Goal: Transaction & Acquisition: Book appointment/travel/reservation

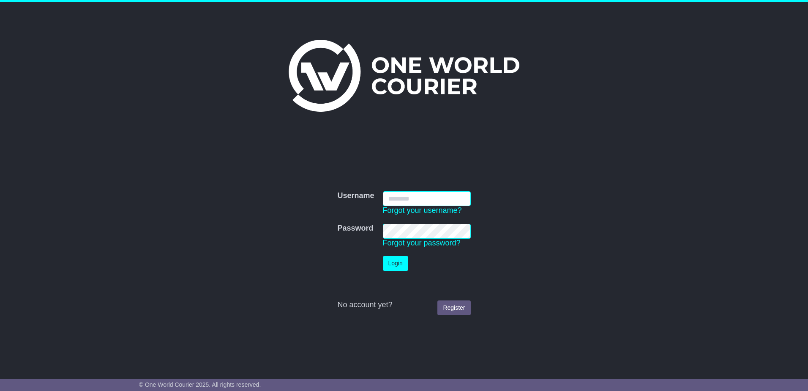
type input "**********"
click at [400, 266] on button "Login" at bounding box center [395, 263] width 25 height 15
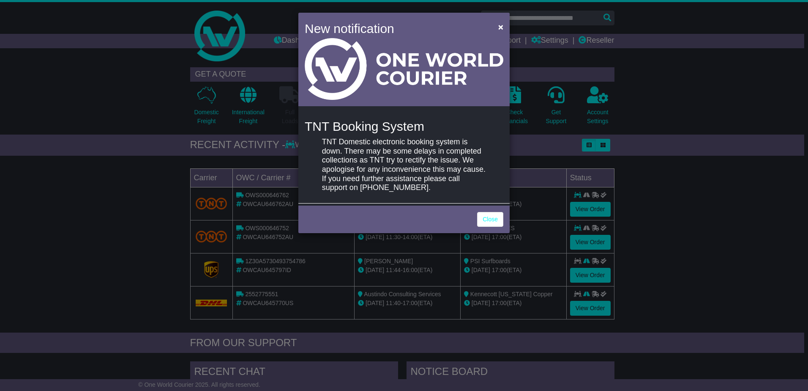
drag, startPoint x: 551, startPoint y: 214, endPoint x: 622, endPoint y: 171, distance: 83.1
click at [551, 214] on div "New notification × TNT Booking System TNT Domestic electronic booking system is…" at bounding box center [404, 195] width 808 height 391
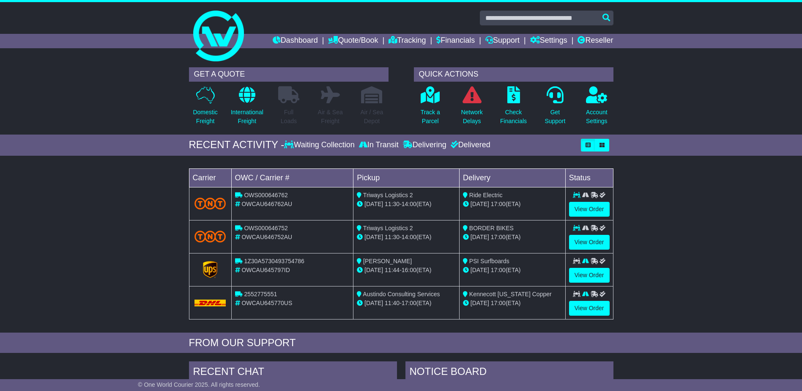
click at [707, 270] on div "Loading... No bookings found Carrier OWC / Carrier # Pickup Delivery Status OWS…" at bounding box center [401, 246] width 802 height 172
click at [348, 41] on link "Quote/Book" at bounding box center [353, 41] width 50 height 14
click at [344, 53] on link "Domestic" at bounding box center [361, 55] width 67 height 9
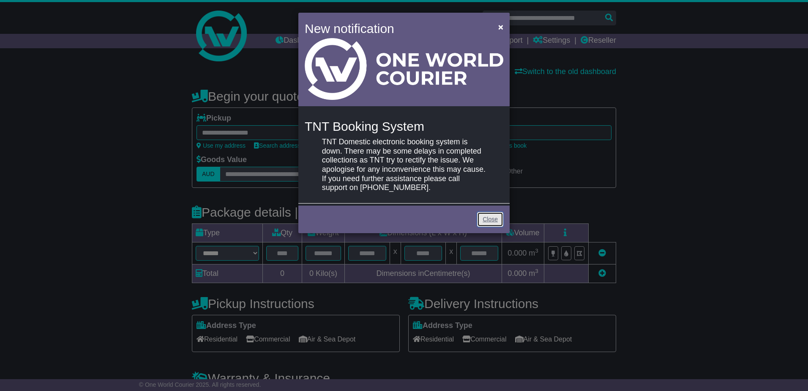
click at [482, 217] on link "Close" at bounding box center [490, 219] width 26 height 15
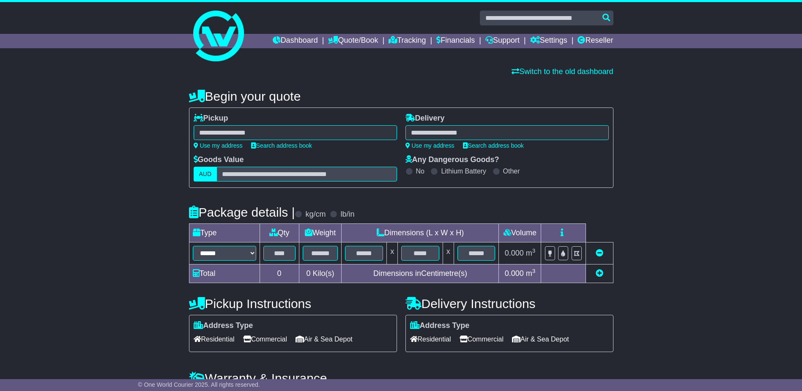
click at [104, 231] on div "**********" at bounding box center [401, 255] width 802 height 349
click at [328, 40] on icon at bounding box center [333, 40] width 10 height 8
click at [334, 71] on link "Saved Quotes" at bounding box center [361, 73] width 67 height 9
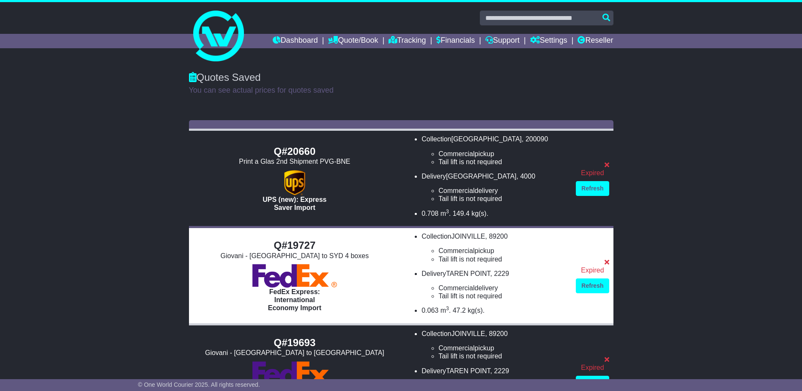
drag, startPoint x: 90, startPoint y: 213, endPoint x: 99, endPoint y: 160, distance: 53.5
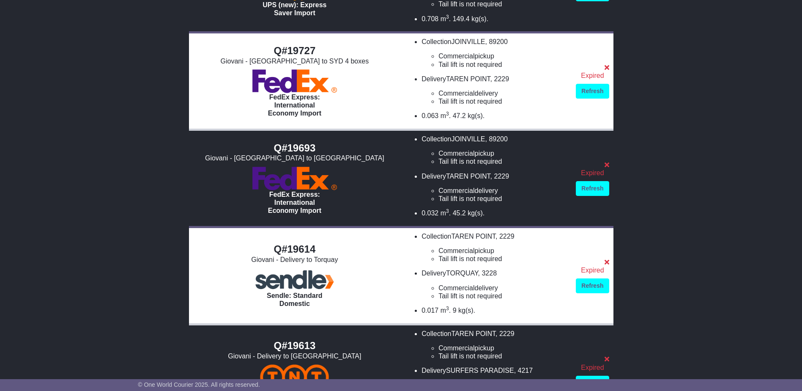
scroll to position [296, 0]
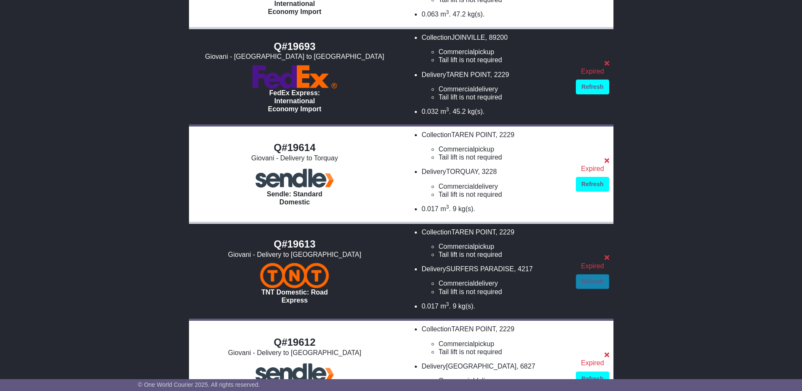
click at [597, 285] on link "Refresh" at bounding box center [592, 281] width 33 height 15
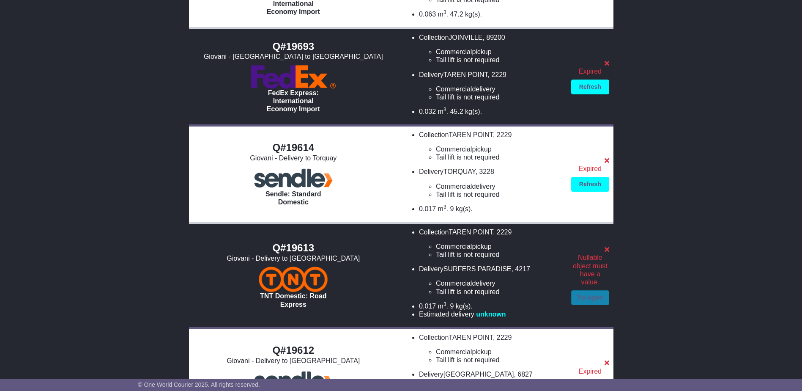
click at [589, 301] on link "Try Again" at bounding box center [590, 297] width 38 height 15
click at [585, 296] on link "Try Again" at bounding box center [590, 297] width 38 height 15
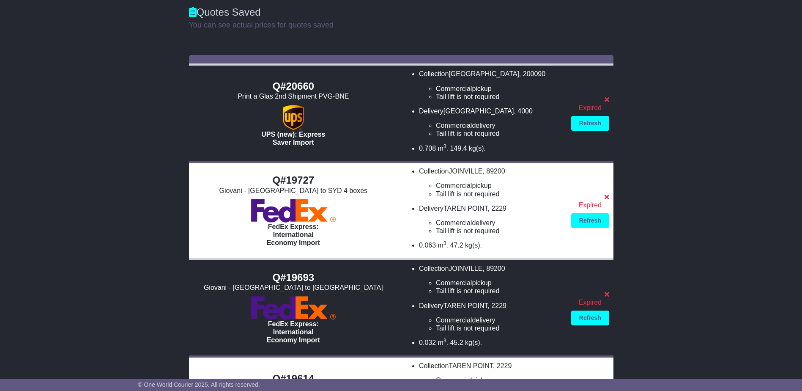
scroll to position [0, 0]
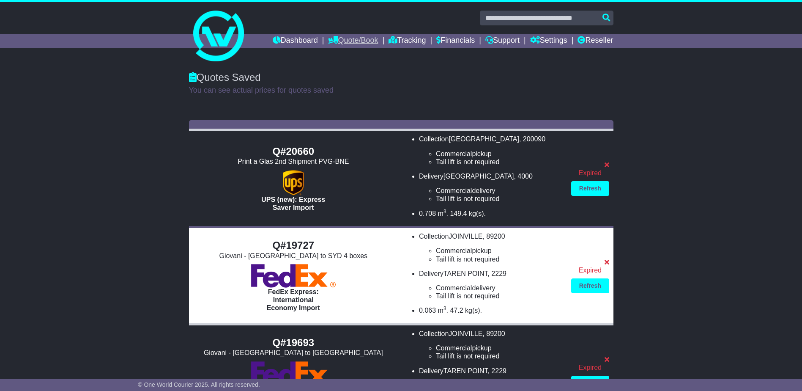
click at [331, 39] on link "Quote/Book" at bounding box center [353, 41] width 50 height 14
click at [337, 57] on link "Domestic" at bounding box center [361, 55] width 67 height 9
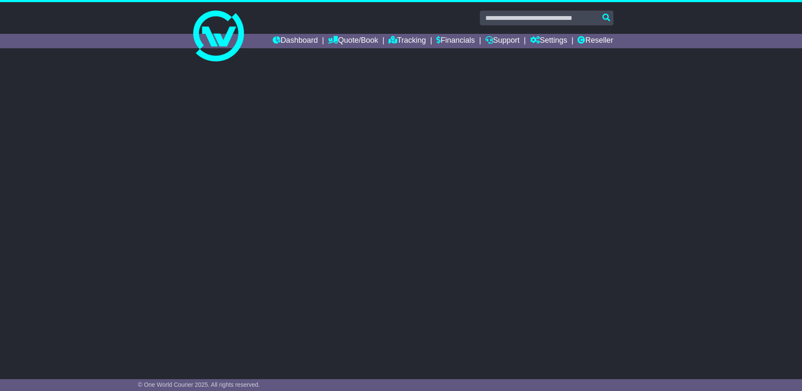
select select
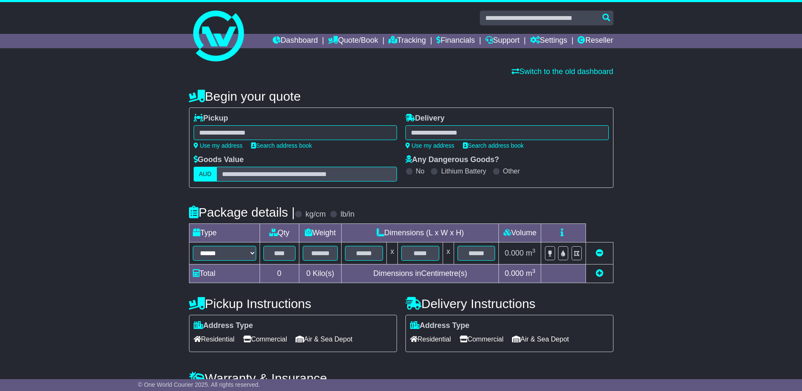
click at [276, 133] on div at bounding box center [295, 132] width 203 height 15
click at [241, 131] on div at bounding box center [295, 132] width 203 height 15
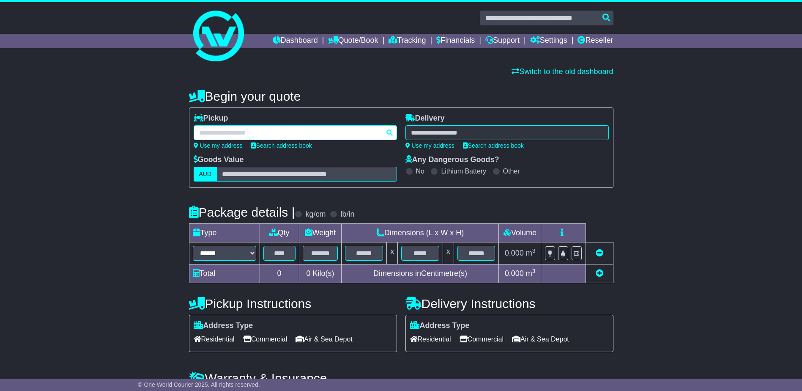
paste input "**********"
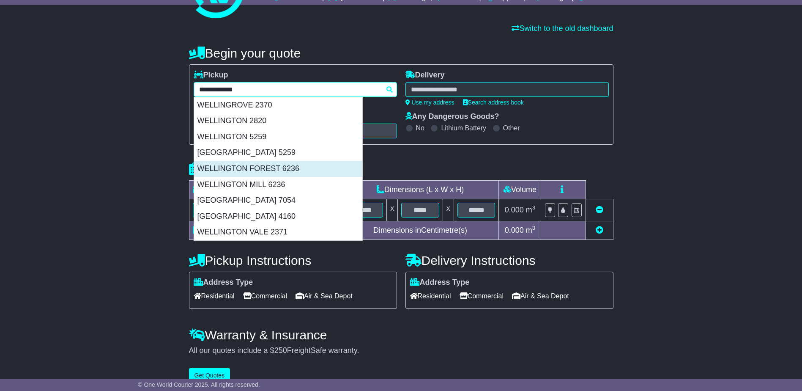
scroll to position [56, 0]
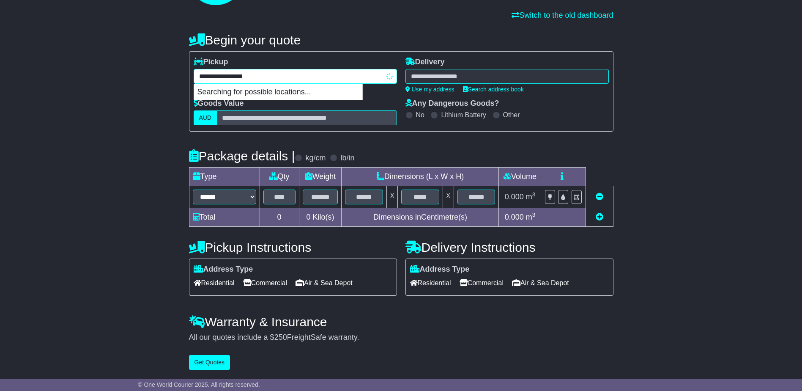
type input "**********"
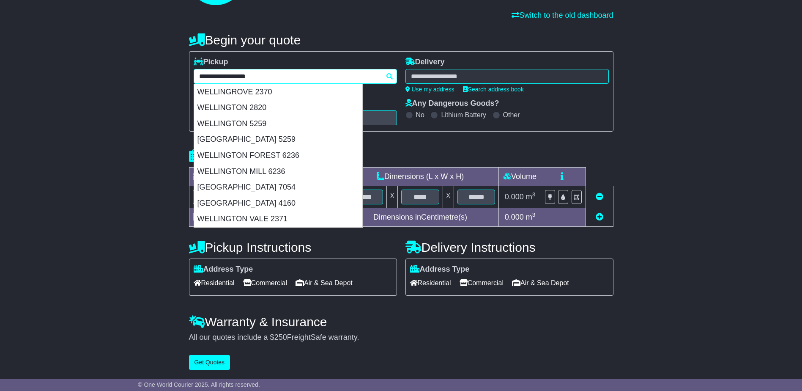
drag, startPoint x: 253, startPoint y: 75, endPoint x: -29, endPoint y: 43, distance: 283.9
click at [0, 43] on html "[EMAIL_ADDRESS][DOMAIN_NAME] Logout Import Department [EMAIL_ADDRESS][DOMAIN_NA…" at bounding box center [401, 139] width 802 height 391
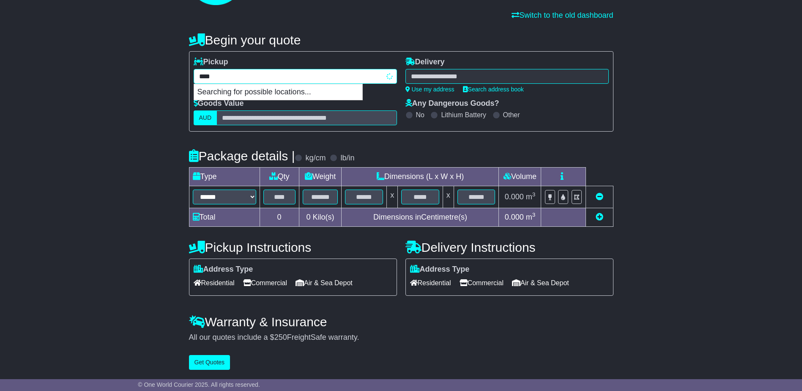
type input "*****"
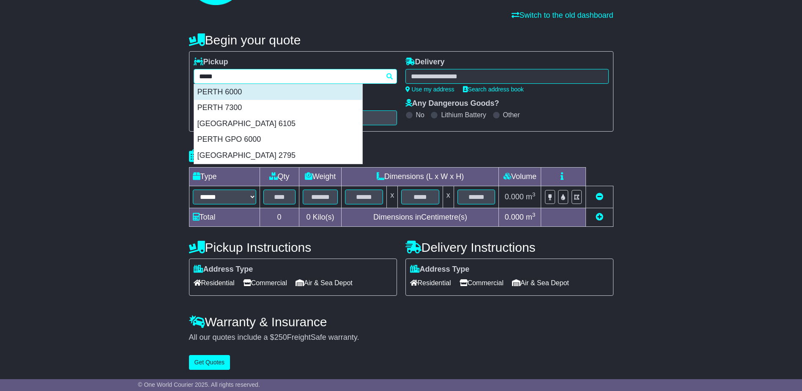
click at [199, 88] on div "PERTH 6000" at bounding box center [278, 92] width 168 height 16
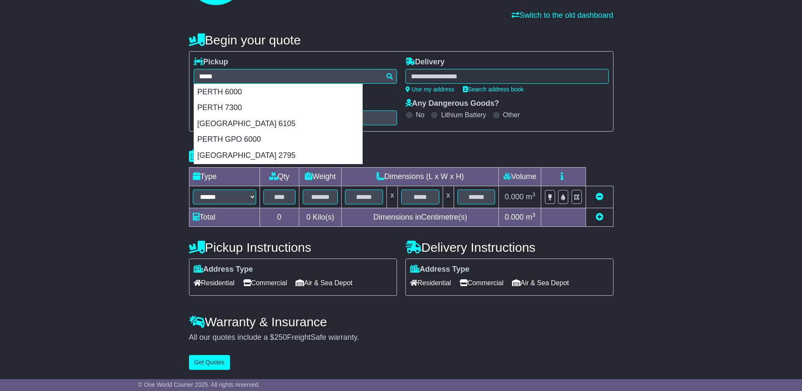
type input "**********"
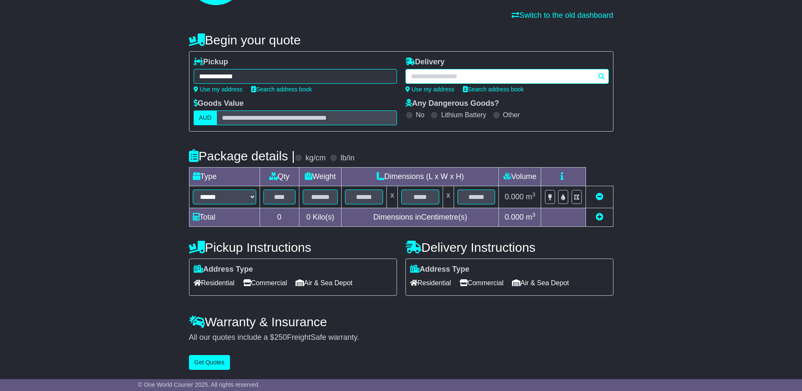
drag, startPoint x: 469, startPoint y: 83, endPoint x: 465, endPoint y: 80, distance: 5.2
click at [469, 83] on div at bounding box center [506, 76] width 203 height 15
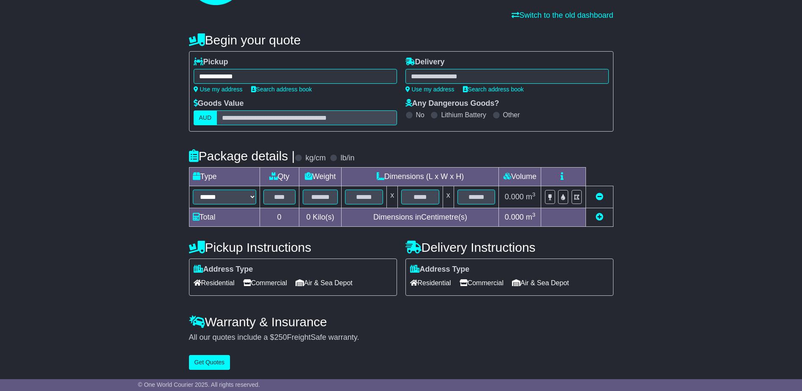
click at [465, 77] on div at bounding box center [506, 76] width 203 height 15
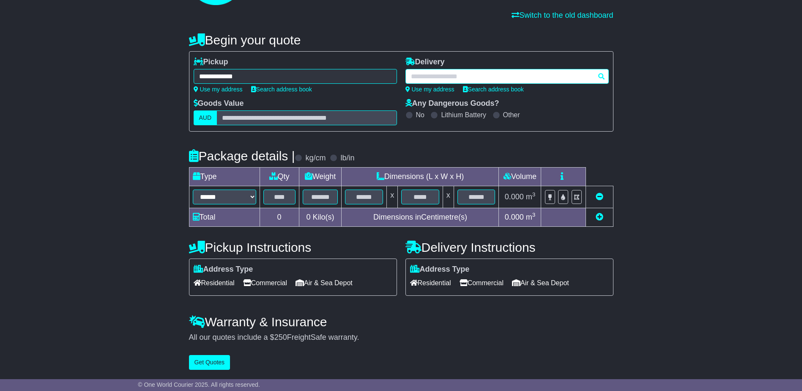
paste input "********"
type input "********"
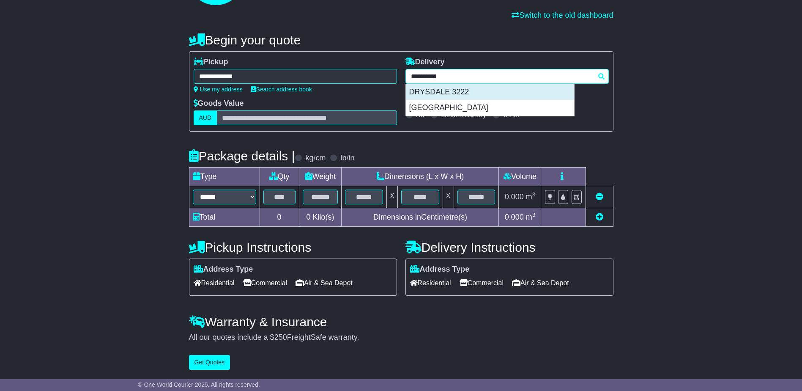
click at [452, 94] on div "DRYSDALE 3222" at bounding box center [490, 92] width 168 height 16
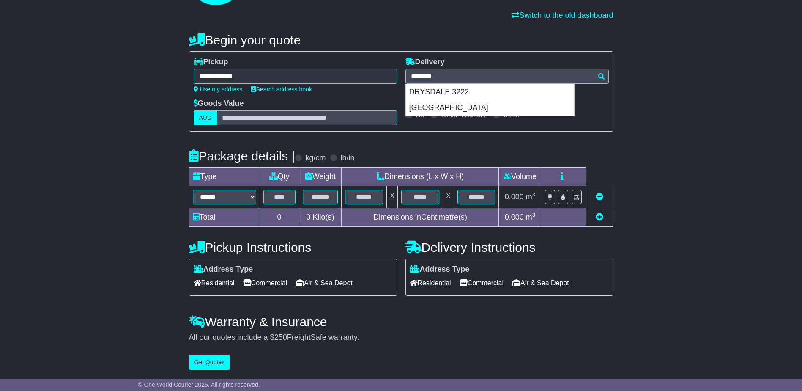
type input "**********"
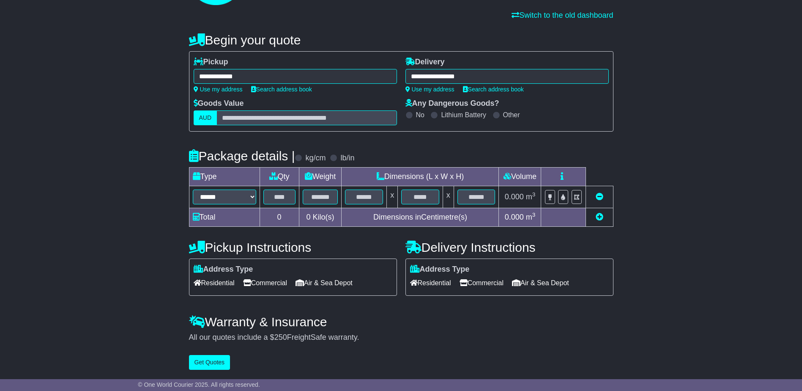
drag, startPoint x: 419, startPoint y: 150, endPoint x: 346, endPoint y: 160, distance: 73.8
click at [417, 151] on div "Package details | kg/cm lb/in" at bounding box center [401, 155] width 424 height 23
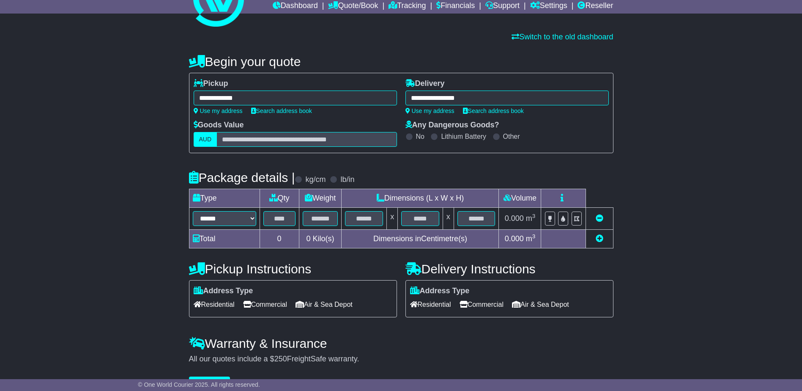
scroll to position [14, 0]
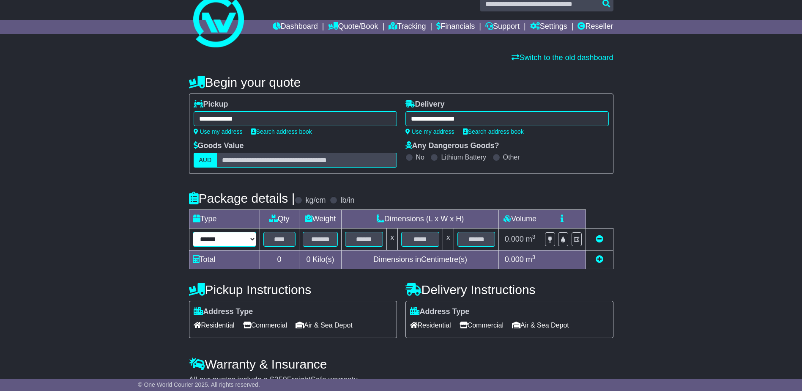
click at [207, 236] on select "****** ****** *** ******** ***** **** **** ****** *** *******" at bounding box center [224, 239] width 63 height 15
select select "*****"
click at [193, 232] on select "****** ****** *** ******** ***** **** **** ****** *** *******" at bounding box center [224, 239] width 63 height 15
click at [276, 236] on input "text" at bounding box center [279, 239] width 32 height 15
type input "*"
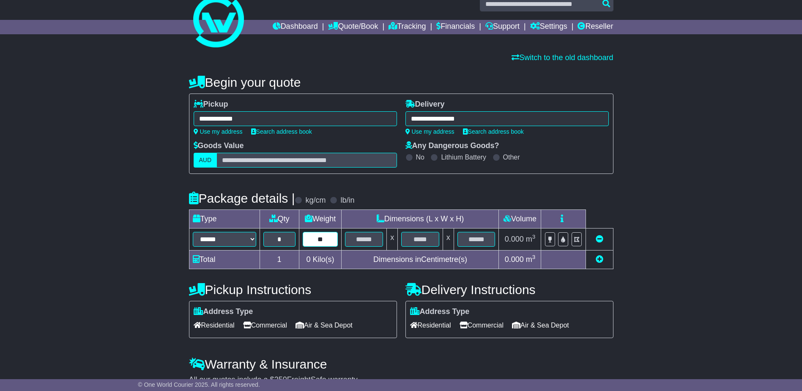
type input "**"
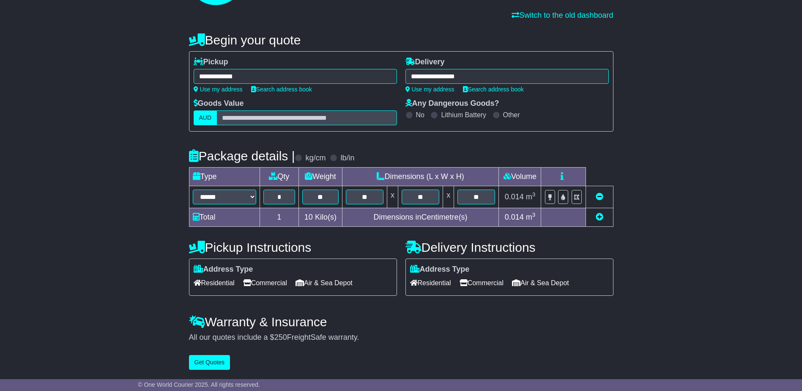
click at [257, 277] on span "Commercial" at bounding box center [265, 282] width 44 height 13
drag, startPoint x: 460, startPoint y: 282, endPoint x: 466, endPoint y: 285, distance: 6.2
click at [460, 282] on icon at bounding box center [464, 282] width 8 height 7
click at [212, 361] on button "Get Quotes" at bounding box center [209, 362] width 41 height 15
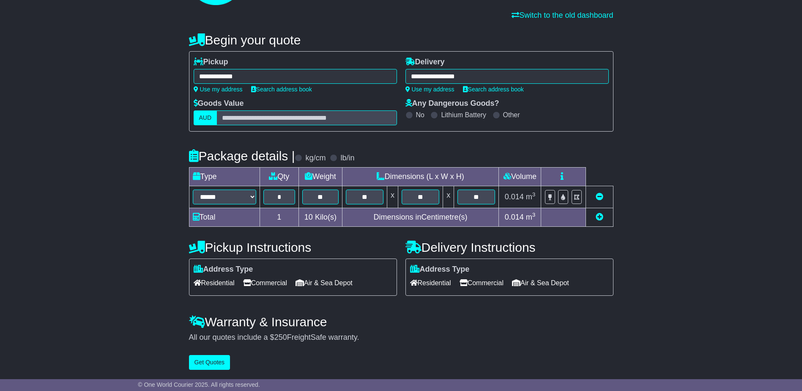
scroll to position [0, 0]
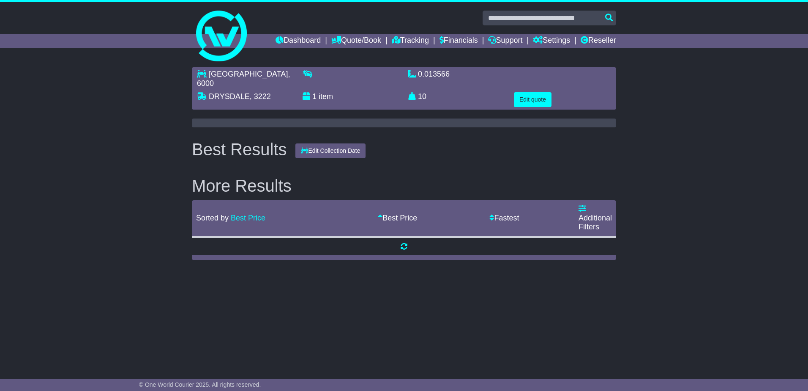
drag, startPoint x: 173, startPoint y: 227, endPoint x: 116, endPoint y: 219, distance: 58.1
click at [116, 219] on div "[GEOGRAPHIC_DATA] , 6000 DRYSDALE , 3222 1 item 0.013566 m 3 in 3 10" at bounding box center [404, 163] width 808 height 201
drag, startPoint x: 105, startPoint y: 220, endPoint x: 109, endPoint y: 178, distance: 42.5
click at [109, 178] on div "[GEOGRAPHIC_DATA] , 6000 DRYSDALE , 3222 1 item 0.013566 m 3 in 3 10" at bounding box center [404, 163] width 808 height 201
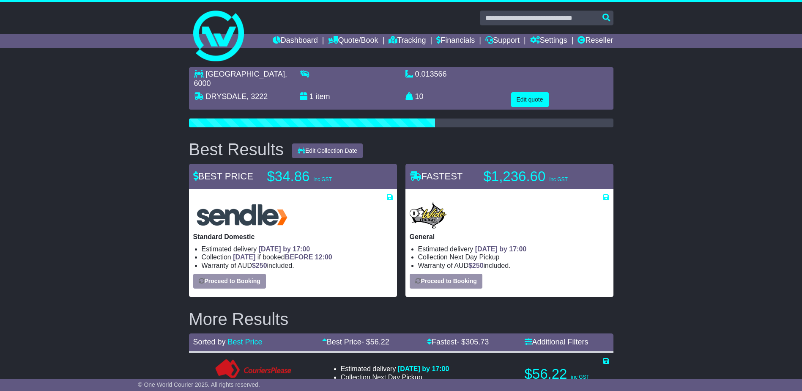
click at [99, 177] on div "[GEOGRAPHIC_DATA] , 6000 DRYSDALE , 3222 1 item 0.013566 m 3 in 3 10" at bounding box center [401, 299] width 802 height 473
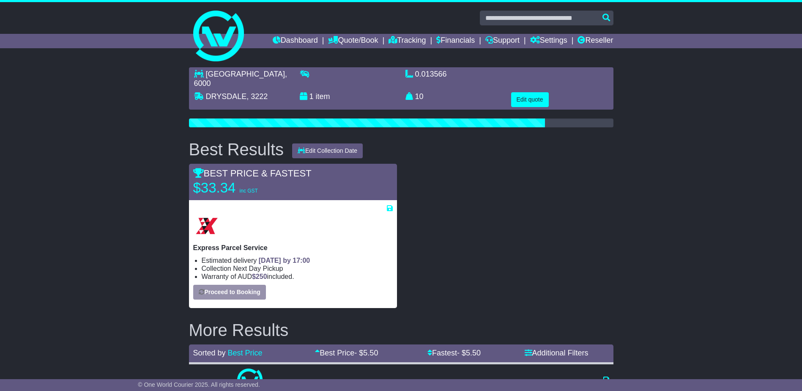
drag, startPoint x: 99, startPoint y: 177, endPoint x: 77, endPoint y: 126, distance: 55.5
drag, startPoint x: 69, startPoint y: 119, endPoint x: 74, endPoint y: 101, distance: 18.3
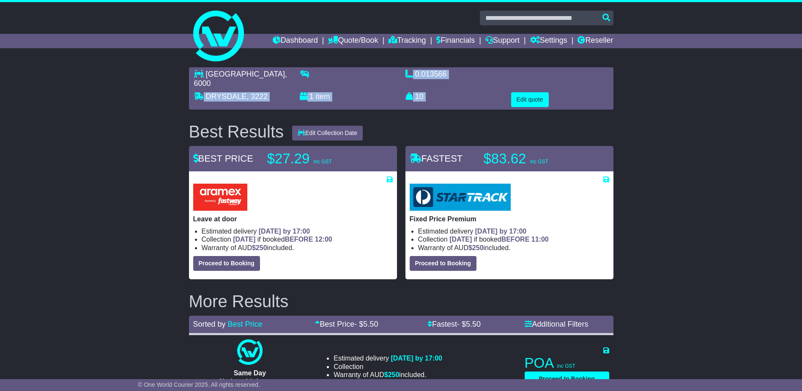
drag, startPoint x: 81, startPoint y: 104, endPoint x: 112, endPoint y: 163, distance: 66.6
drag, startPoint x: 112, startPoint y: 163, endPoint x: 94, endPoint y: 186, distance: 29.3
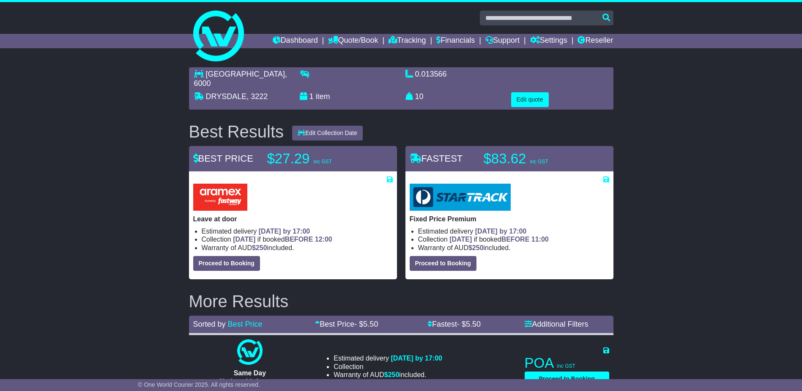
drag, startPoint x: 90, startPoint y: 195, endPoint x: 99, endPoint y: 197, distance: 8.6
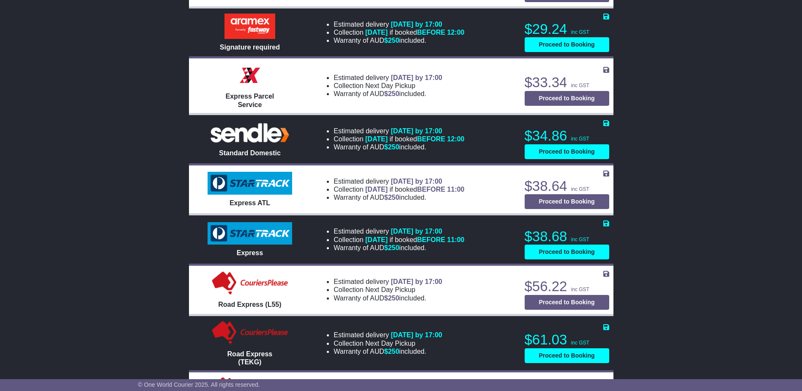
scroll to position [465, 0]
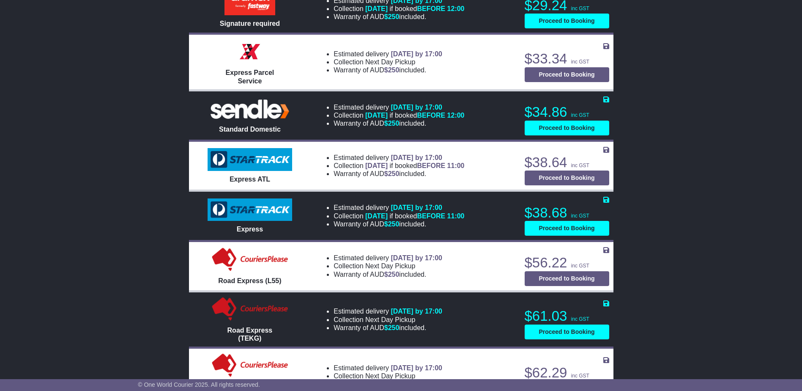
drag, startPoint x: 130, startPoint y: 227, endPoint x: 125, endPoint y: 227, distance: 5.5
drag, startPoint x: 125, startPoint y: 227, endPoint x: 63, endPoint y: 211, distance: 64.0
click at [63, 211] on div "[GEOGRAPHIC_DATA] , 6000 DRYSDALE , 3222 1 item 0.013566 m 3 in 3 10" at bounding box center [401, 239] width 802 height 1282
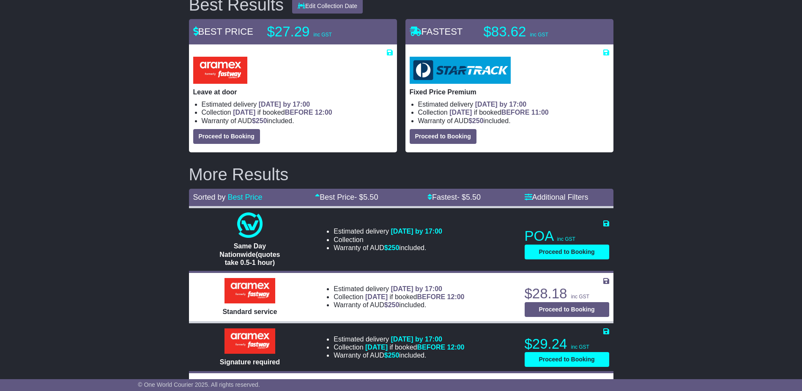
scroll to position [85, 0]
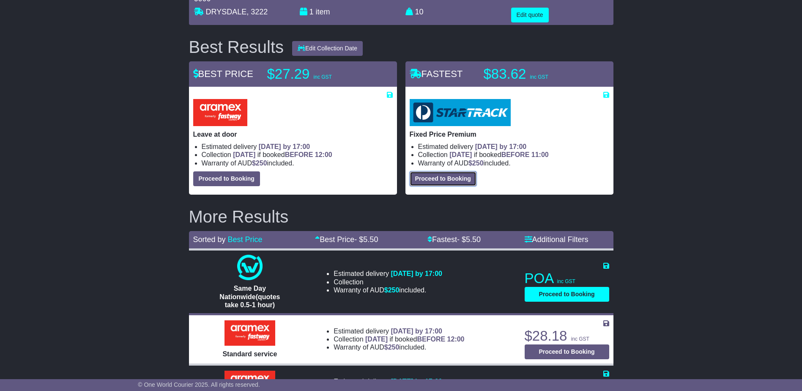
click at [434, 171] on button "Proceed to Booking" at bounding box center [443, 178] width 67 height 15
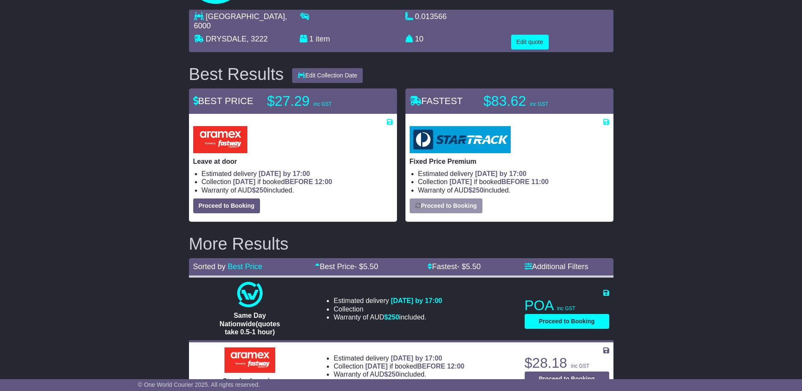
scroll to position [42, 0]
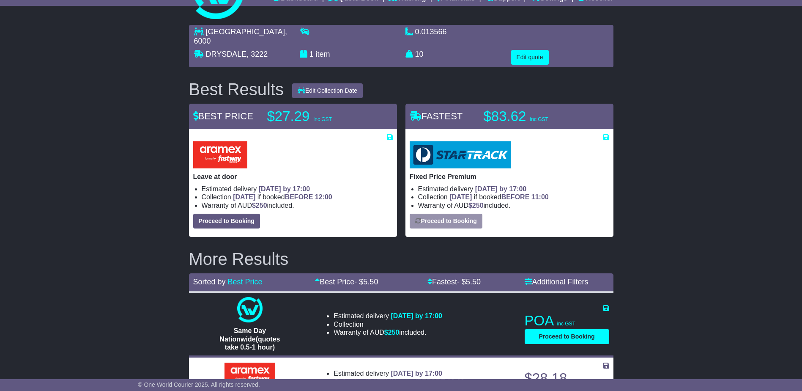
select select "*****"
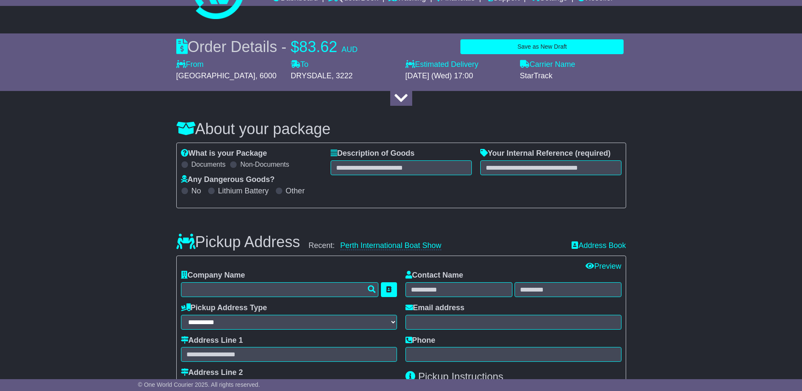
select select
click at [345, 163] on input "text" at bounding box center [401, 167] width 141 height 15
